Goal: Task Accomplishment & Management: Manage account settings

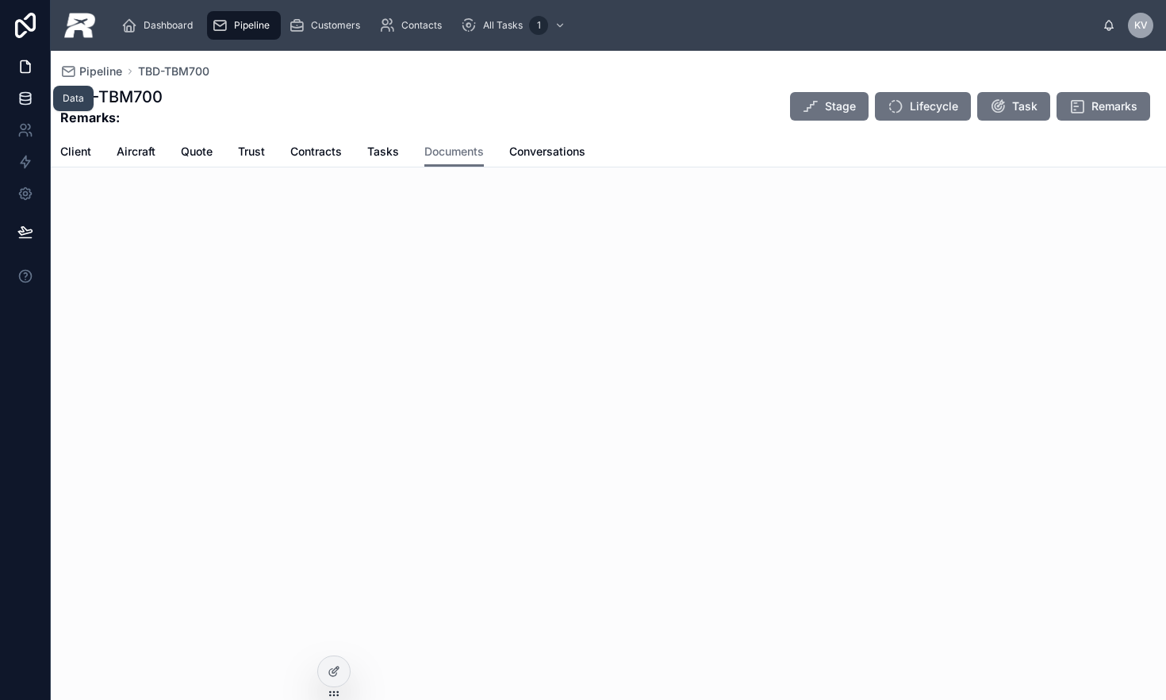
click at [25, 108] on link at bounding box center [25, 99] width 50 height 32
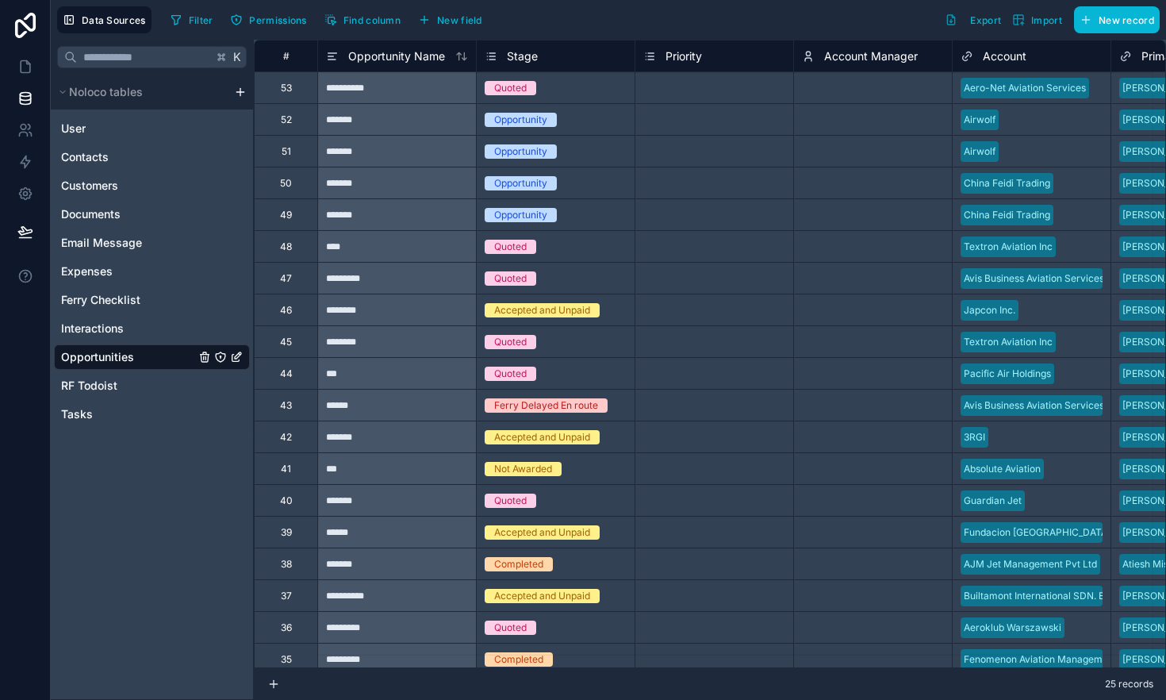
click at [123, 352] on span "Opportunities" at bounding box center [97, 357] width 73 height 16
click at [584, 56] on div "Stage" at bounding box center [556, 56] width 142 height 19
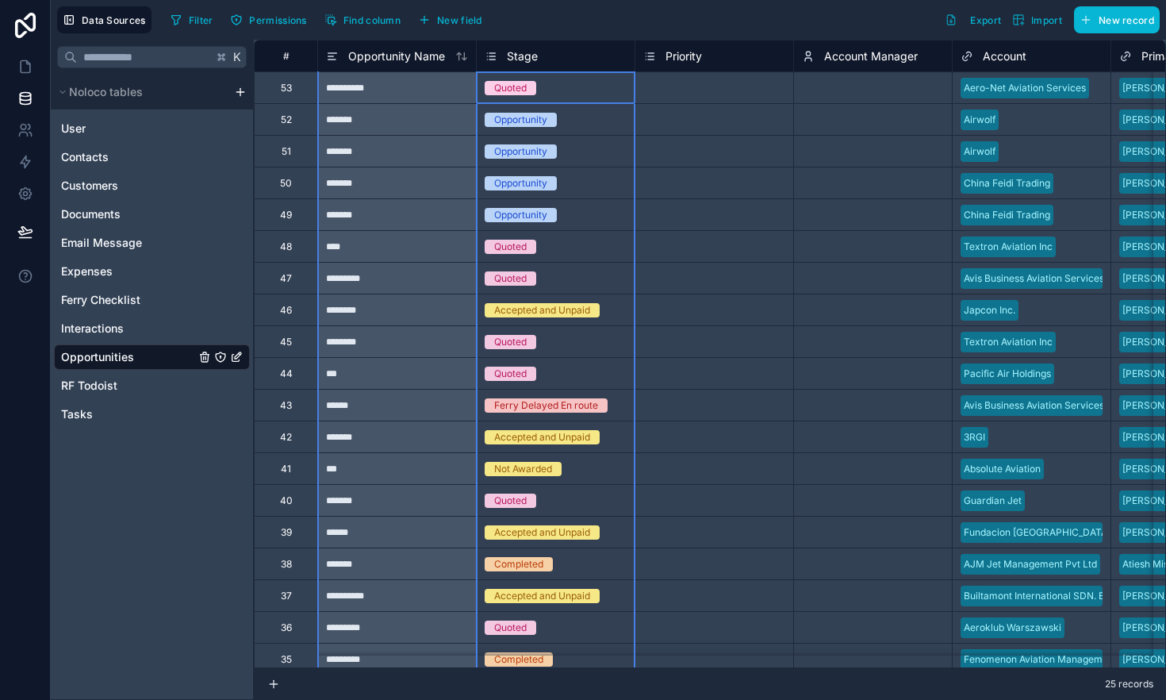
click at [540, 59] on div "Stage" at bounding box center [556, 56] width 142 height 19
click at [517, 60] on span "Stage" at bounding box center [522, 56] width 31 height 16
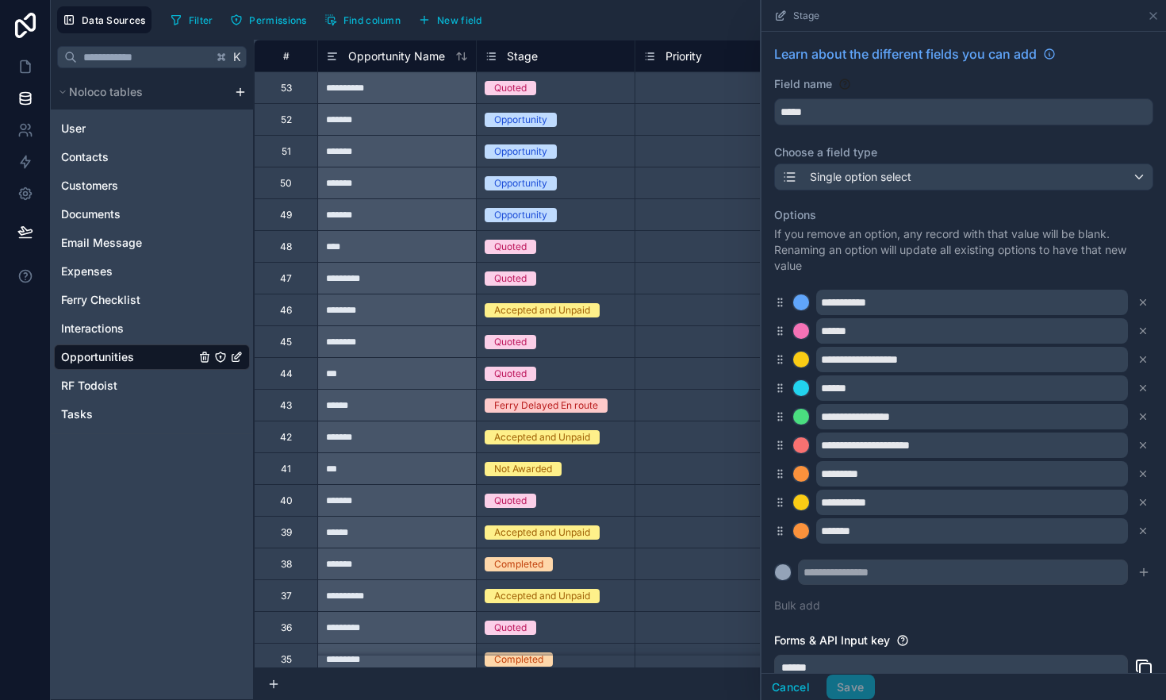
click at [785, 217] on label "Options" at bounding box center [963, 215] width 379 height 16
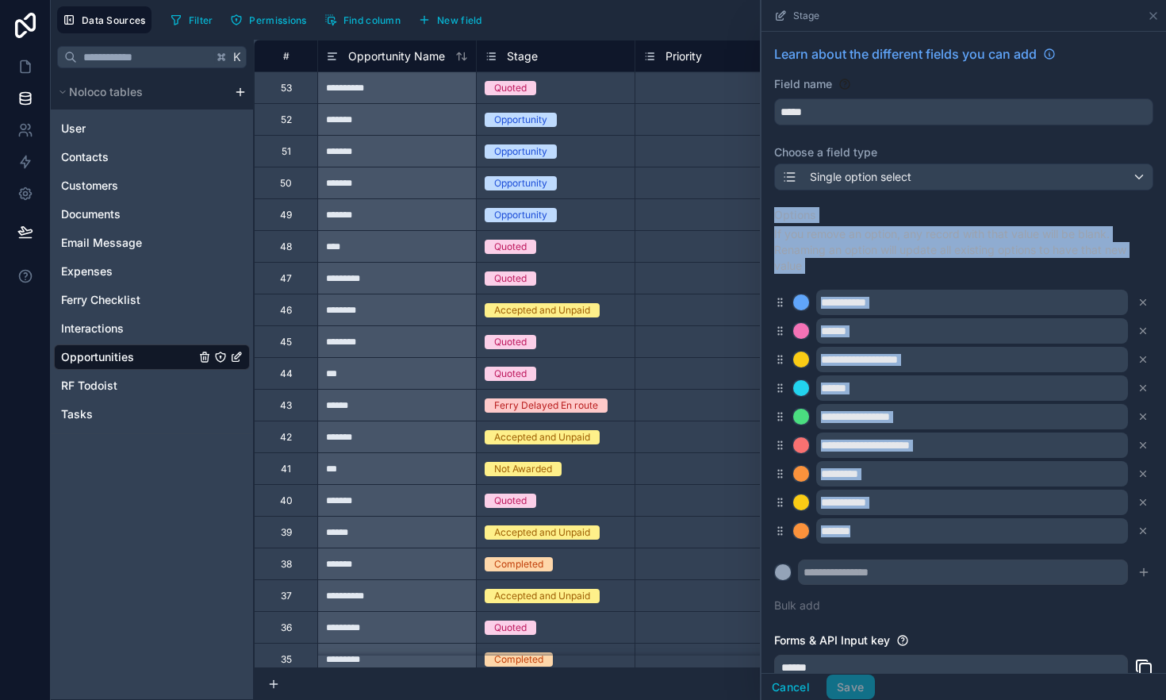
drag, startPoint x: 800, startPoint y: 225, endPoint x: 938, endPoint y: 589, distance: 388.8
click at [938, 589] on div "**********" at bounding box center [963, 410] width 379 height 425
copy div "Options If you remove an option, any record with that value will be blank. Rena…"
drag, startPoint x: 795, startPoint y: 693, endPoint x: 798, endPoint y: 678, distance: 14.6
click at [795, 692] on button "Cancel" at bounding box center [791, 686] width 59 height 25
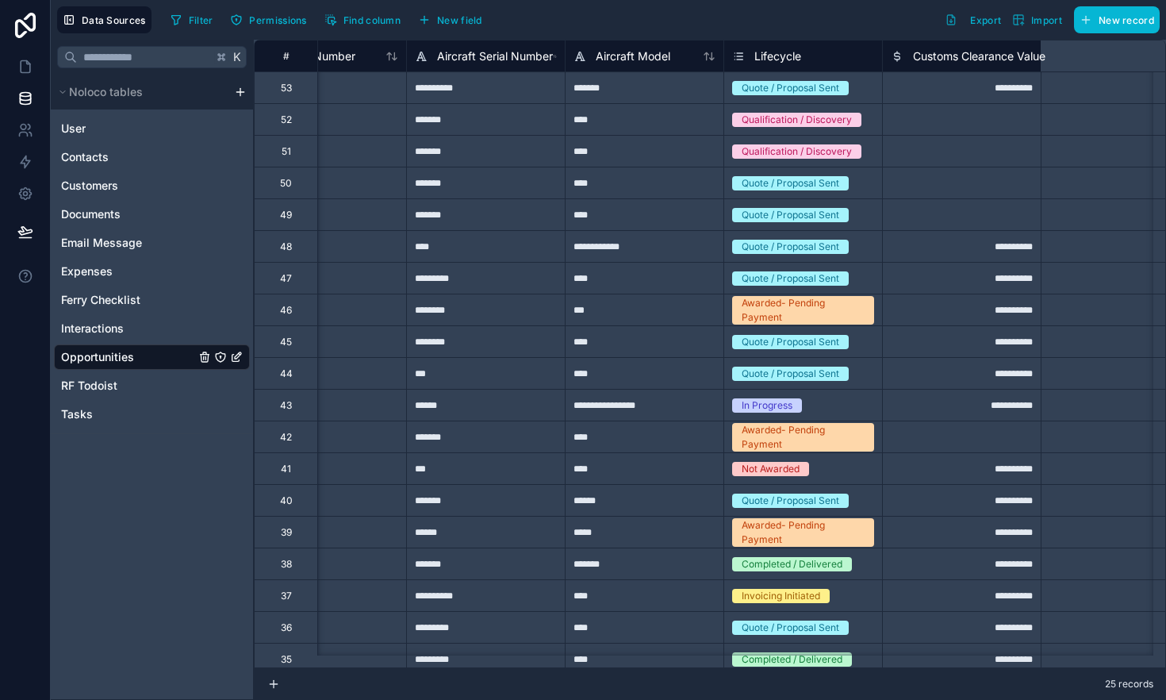
scroll to position [0, 1106]
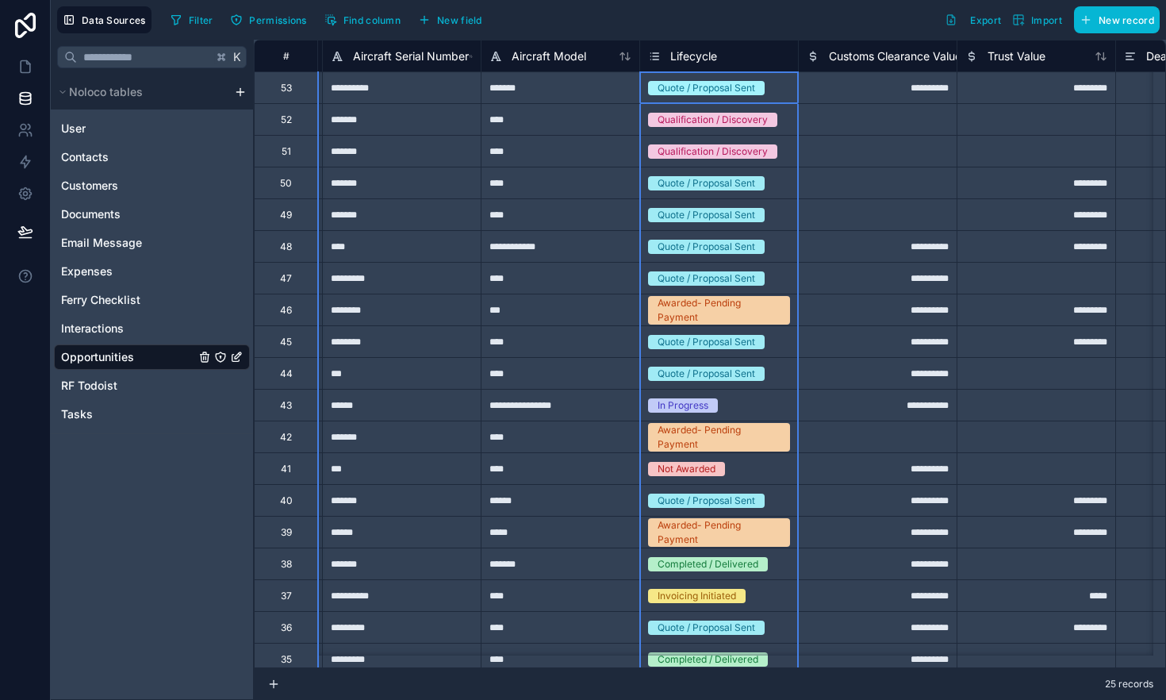
click at [698, 59] on span "Lifecycle" at bounding box center [694, 56] width 47 height 16
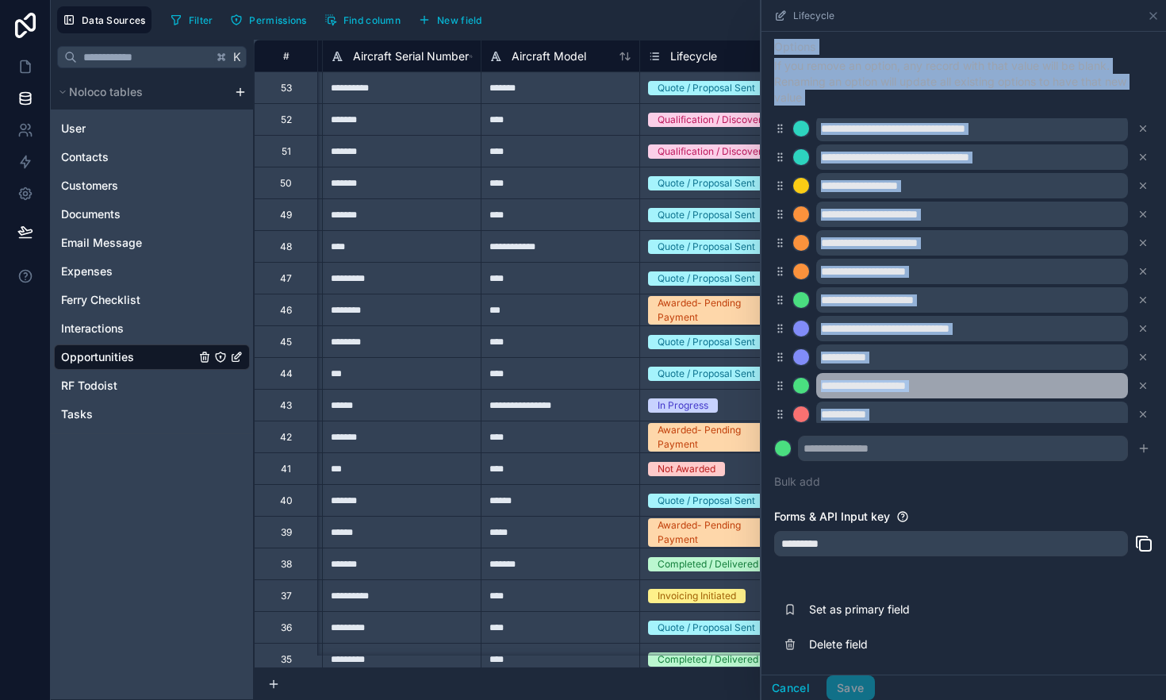
scroll to position [156, 0]
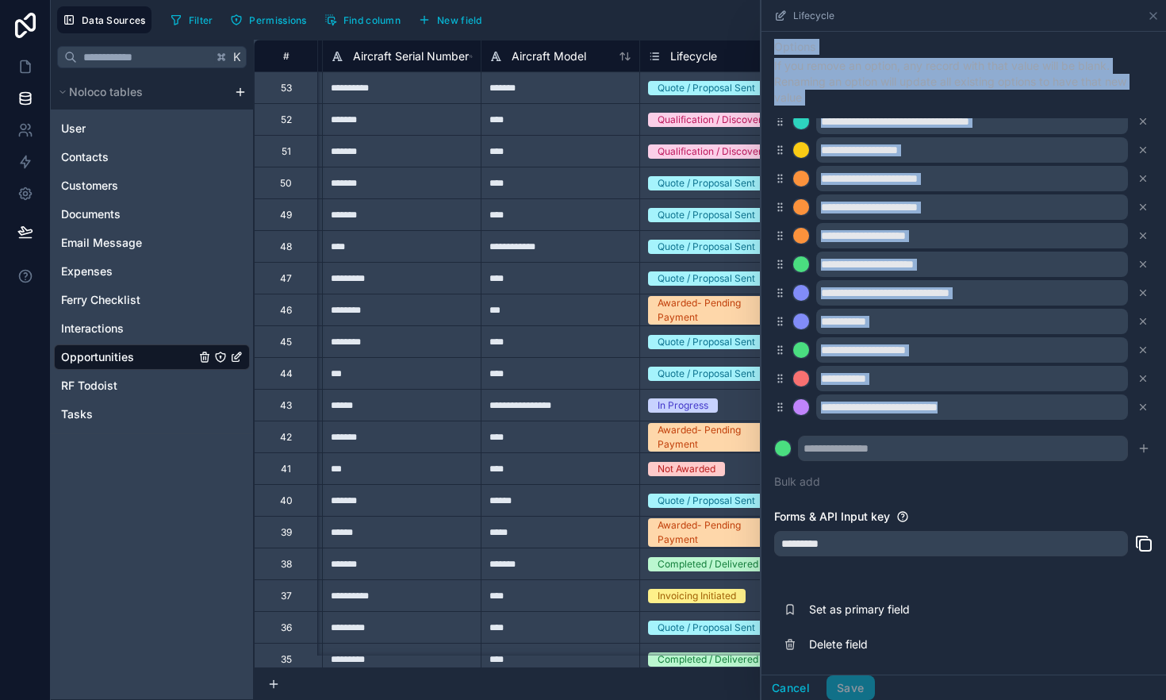
drag, startPoint x: 775, startPoint y: 216, endPoint x: 1039, endPoint y: 463, distance: 361.0
click at [1039, 463] on div "**********" at bounding box center [963, 264] width 379 height 470
copy div "Options If you remove an option, any record with that value will be blank. Rena…"
